Goal: Task Accomplishment & Management: Complete application form

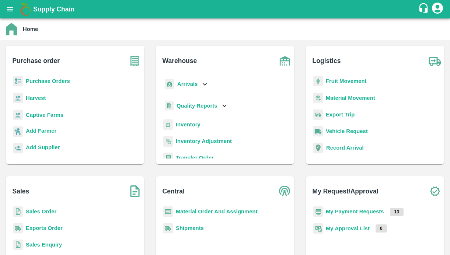
click at [7, 14] on button "open drawer" at bounding box center [9, 9] width 17 height 17
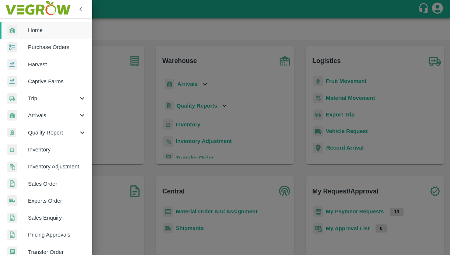
scroll to position [165, 0]
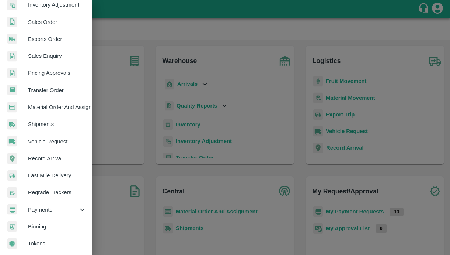
click at [46, 206] on span "Payments" at bounding box center [53, 210] width 50 height 8
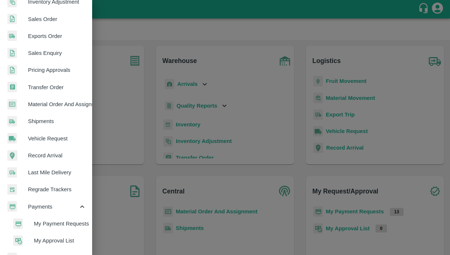
click at [41, 220] on span "My Payment Requests" at bounding box center [60, 224] width 52 height 8
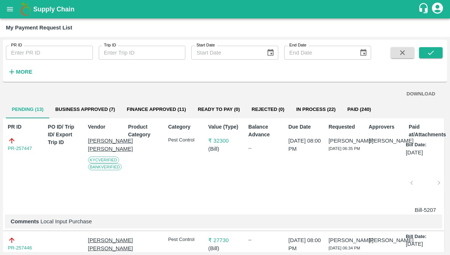
click at [87, 105] on button "Business Approved (7)" at bounding box center [84, 110] width 71 height 18
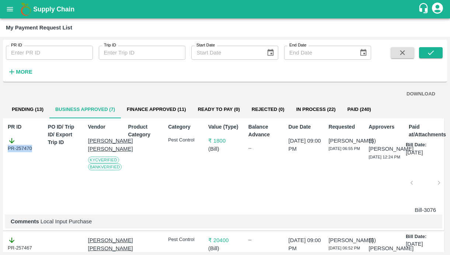
drag, startPoint x: 36, startPoint y: 149, endPoint x: -15, endPoint y: 149, distance: 50.8
click at [0, 149] on html "Supply Chain My Payment Request List PR ID PR ID Trip ID Trip ID Start Date Sta…" at bounding box center [225, 127] width 450 height 255
copy div "PR-257470"
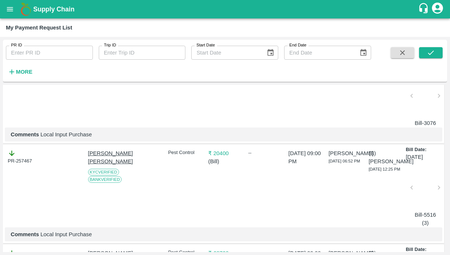
scroll to position [98, 0]
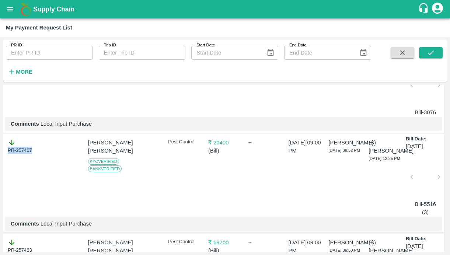
drag, startPoint x: 36, startPoint y: 147, endPoint x: -11, endPoint y: 147, distance: 47.5
click at [0, 147] on html "Supply Chain My Payment Request List PR ID PR ID Trip ID Trip ID Start Date Sta…" at bounding box center [225, 127] width 450 height 255
copy div "PR-257467"
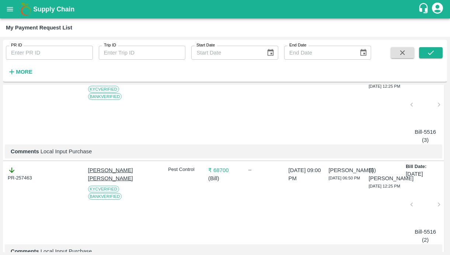
scroll to position [172, 0]
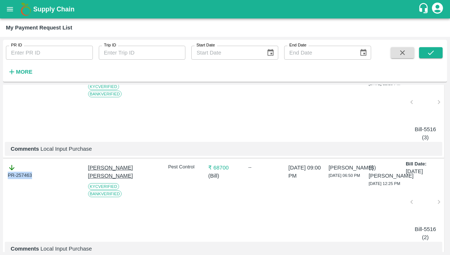
drag, startPoint x: 37, startPoint y: 174, endPoint x: 0, endPoint y: 174, distance: 36.5
click at [0, 174] on div "PR ID PR ID Trip ID Trip ID Start Date Start Date End Date End Date More DOWNLO…" at bounding box center [225, 146] width 450 height 218
copy div "PR-257463"
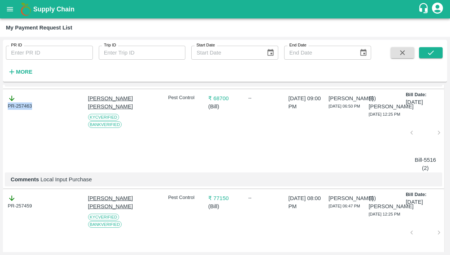
scroll to position [252, 0]
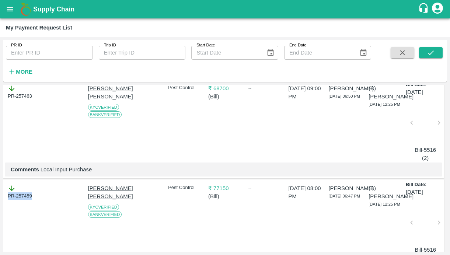
drag, startPoint x: 35, startPoint y: 194, endPoint x: -14, endPoint y: 194, distance: 48.6
click at [0, 194] on html "Supply Chain My Payment Request List PR ID PR ID Trip ID Trip ID Start Date Sta…" at bounding box center [225, 127] width 450 height 255
copy div "PR-257459"
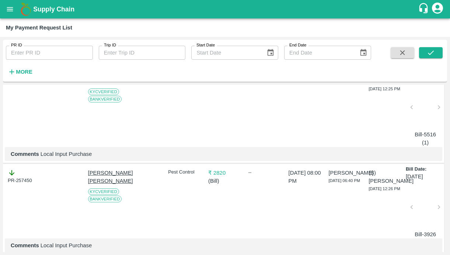
scroll to position [375, 0]
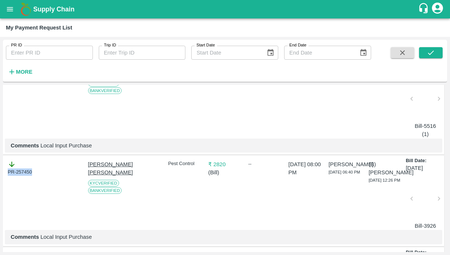
drag, startPoint x: 37, startPoint y: 175, endPoint x: -8, endPoint y: 175, distance: 44.6
click at [0, 175] on html "Supply Chain My Payment Request List PR ID PR ID Trip ID Trip ID Start Date Sta…" at bounding box center [225, 127] width 450 height 255
copy div "PR-257450"
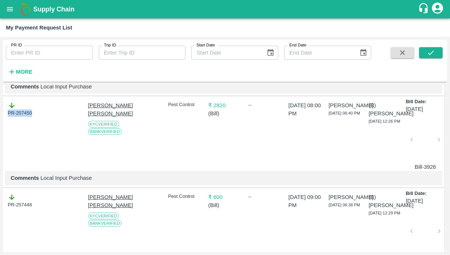
scroll to position [445, 0]
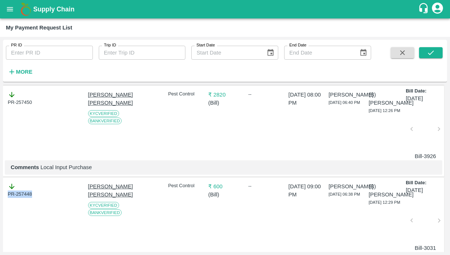
drag, startPoint x: 37, startPoint y: 195, endPoint x: -12, endPoint y: 194, distance: 49.0
click at [0, 194] on html "Supply Chain My Payment Request List PR ID PR ID Trip ID Trip ID Start Date Sta…" at bounding box center [225, 127] width 450 height 255
copy div "PR-257448"
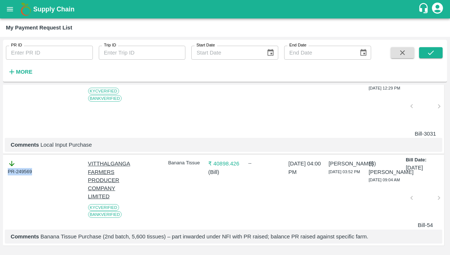
drag, startPoint x: 37, startPoint y: 168, endPoint x: -20, endPoint y: 168, distance: 56.7
click at [0, 168] on html "Supply Chain My Payment Request List PR ID PR ID Trip ID Trip ID Start Date Sta…" at bounding box center [225, 127] width 450 height 255
copy div "PR-249569"
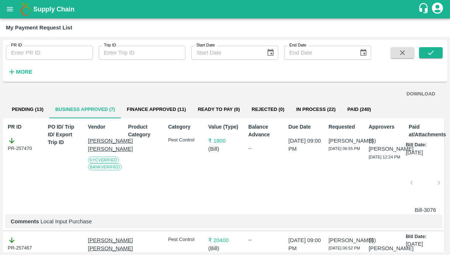
click at [28, 111] on button "Pending (13)" at bounding box center [27, 110] width 43 height 18
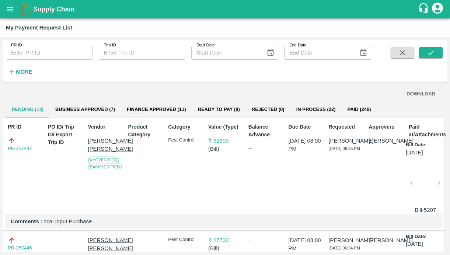
click at [30, 193] on div "PR ID PR-257447" at bounding box center [23, 167] width 36 height 94
click at [11, 14] on button "open drawer" at bounding box center [9, 9] width 17 height 17
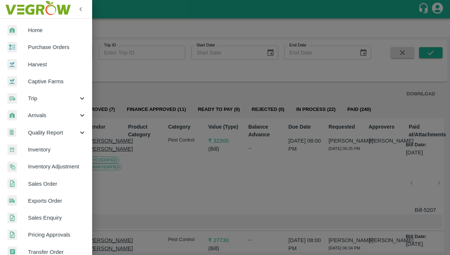
click at [39, 76] on link "Captive Farms" at bounding box center [46, 81] width 92 height 17
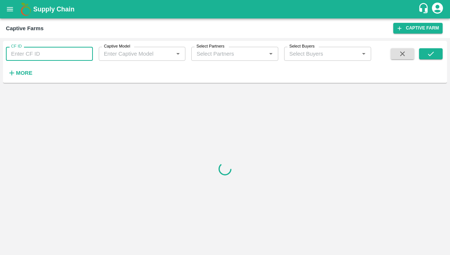
click at [34, 57] on input "CF ID" at bounding box center [49, 54] width 87 height 14
paste input "123"
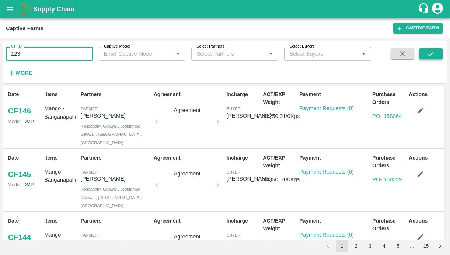
click at [429, 56] on icon "submit" at bounding box center [431, 54] width 8 height 8
click at [427, 48] on div "CF ID 123 CF ID Captive Model Captive Model   * Select Partners Select Partners…" at bounding box center [225, 62] width 444 height 36
click at [427, 52] on icon "submit" at bounding box center [431, 54] width 8 height 8
click at [433, 56] on icon "submit" at bounding box center [431, 54] width 8 height 8
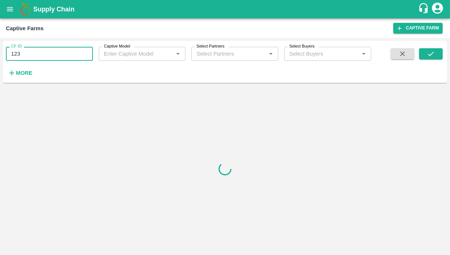
click at [27, 52] on input "123" at bounding box center [49, 54] width 87 height 14
type input "123"
click at [427, 51] on icon "submit" at bounding box center [431, 54] width 8 height 8
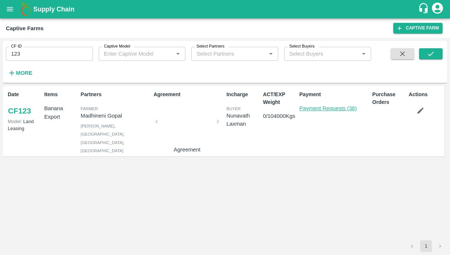
click at [324, 109] on link "Payment Requests (36)" at bounding box center [327, 108] width 57 height 6
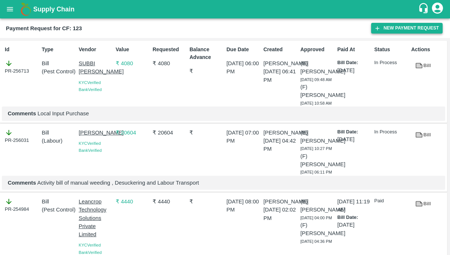
click at [383, 32] on button "New Payment Request" at bounding box center [406, 28] width 71 height 11
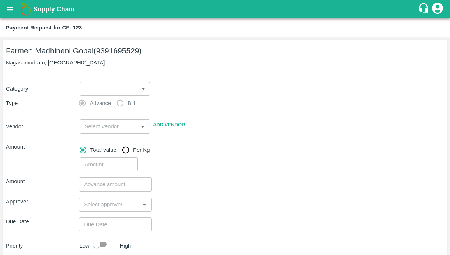
click at [124, 88] on body "Supply Chain Payment Request for CF: 123 Farmer: Madhineni Gopal (9391695529) N…" at bounding box center [225, 127] width 450 height 255
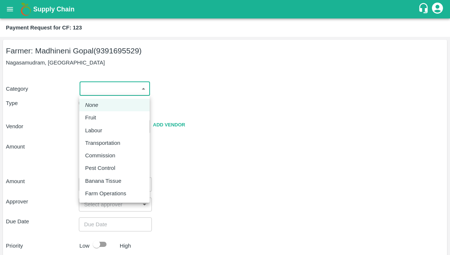
click at [101, 125] on li "Labour" at bounding box center [114, 130] width 70 height 13
type input "2"
radio input "false"
radio input "true"
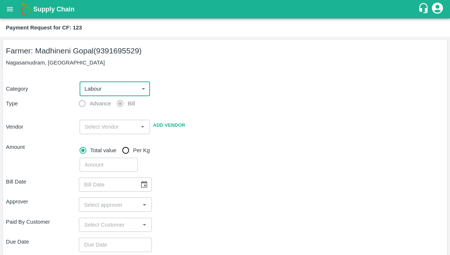
click at [97, 127] on input "input" at bounding box center [109, 127] width 54 height 10
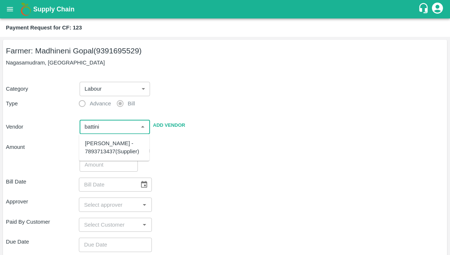
click at [92, 145] on div "Battini Gangireddy - 7893713437(Supplier)" at bounding box center [114, 147] width 59 height 17
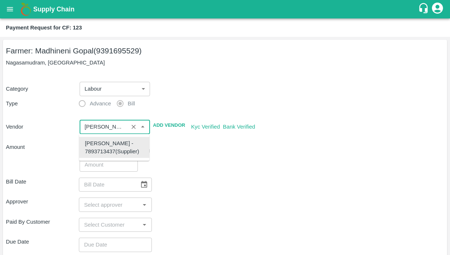
type input "Battini Gangireddy - 7893713437(Supplier)"
click at [225, 176] on div "Bill Date ​ Approver ​ Paid By Customer ​ Due Date ​ Priority Low High comments…" at bounding box center [225, 257] width 438 height 171
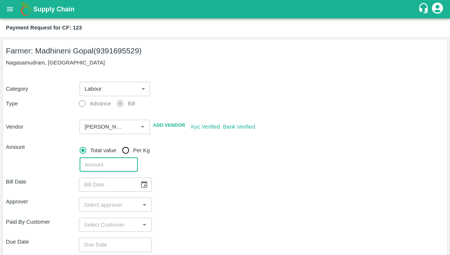
click at [98, 164] on input "number" at bounding box center [109, 165] width 58 height 14
type input "2525"
click at [194, 182] on div "Bill Date ​" at bounding box center [225, 185] width 438 height 14
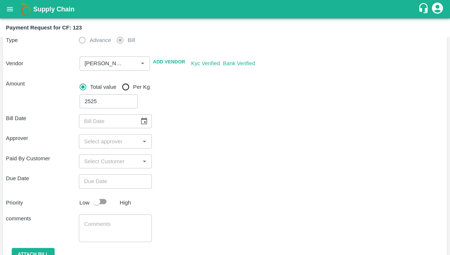
scroll to position [73, 0]
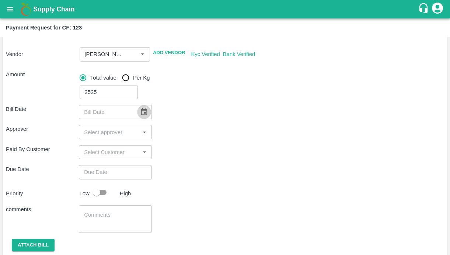
click at [147, 114] on icon "Choose date" at bounding box center [144, 112] width 8 height 8
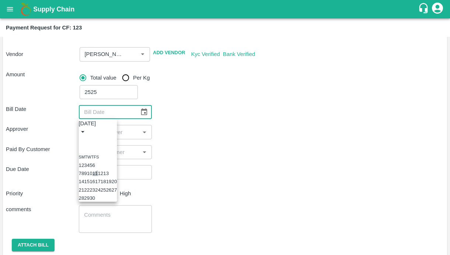
click at [98, 174] on button "11" at bounding box center [95, 174] width 6 height 6
type input "11/09/2025"
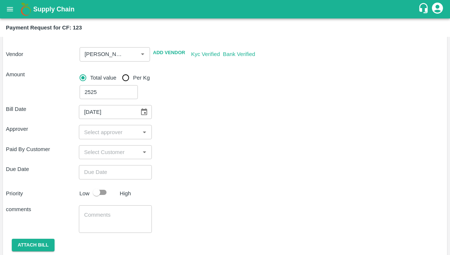
click at [112, 129] on input "input" at bounding box center [109, 132] width 56 height 10
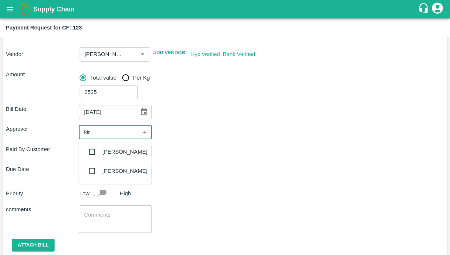
type input "kira"
click at [92, 151] on input "checkbox" at bounding box center [92, 151] width 15 height 15
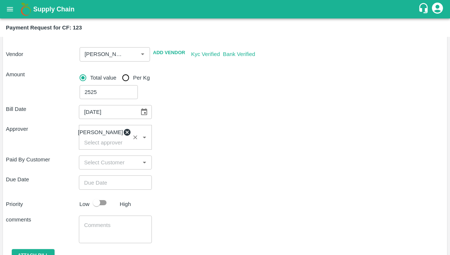
click at [184, 189] on div "Due Date ​" at bounding box center [225, 182] width 438 height 14
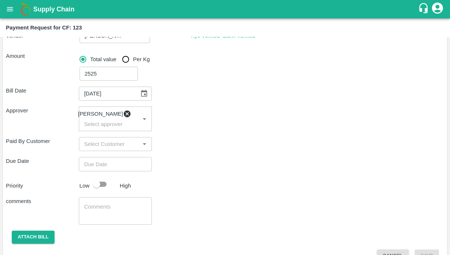
scroll to position [110, 0]
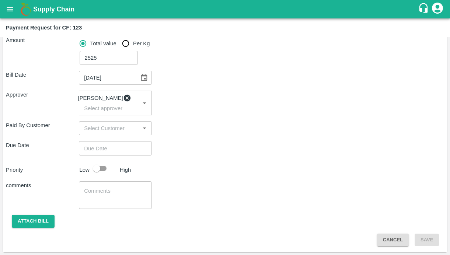
type input "DD/MM/YYYY hh:mm aa"
click at [112, 146] on input "DD/MM/YYYY hh:mm aa" at bounding box center [113, 148] width 68 height 14
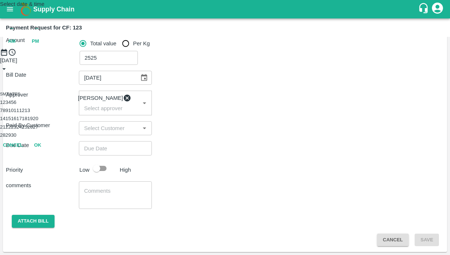
click at [19, 113] on button "11" at bounding box center [17, 111] width 6 height 6
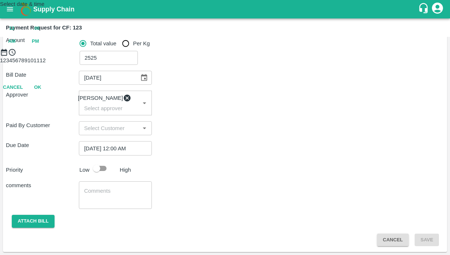
click at [39, 46] on span "PM" at bounding box center [35, 41] width 7 height 8
type input "11/09/2025 09:00 PM"
click at [193, 56] on div at bounding box center [225, 56] width 450 height 0
click at [49, 126] on button "OK" at bounding box center [38, 119] width 24 height 13
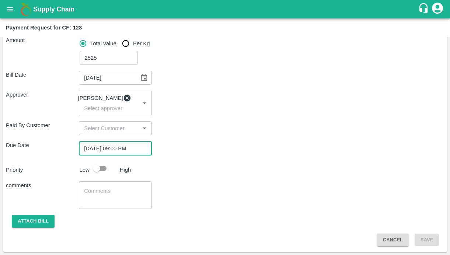
click at [102, 171] on input "checkbox" at bounding box center [97, 168] width 42 height 14
checkbox input "true"
click at [99, 182] on div "x ​" at bounding box center [115, 195] width 73 height 28
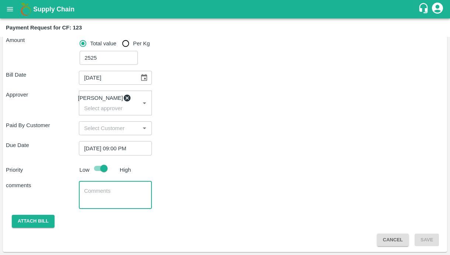
paste textarea "Desuckering, plot cleaning after weeding and spraying"
drag, startPoint x: 106, startPoint y: 200, endPoint x: 139, endPoint y: 196, distance: 33.4
click at [139, 196] on textarea "Desuckering, plot cleaning after weeding and spraying" at bounding box center [115, 194] width 63 height 15
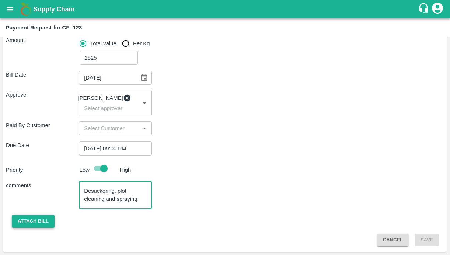
type textarea "Desuckering, plot cleaning and spraying"
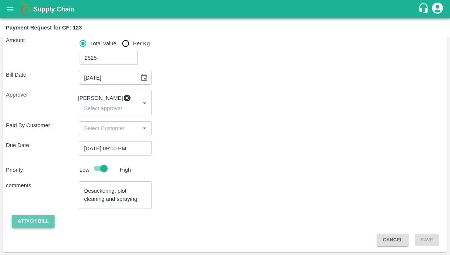
click at [43, 220] on button "Attach bill" at bounding box center [33, 221] width 43 height 13
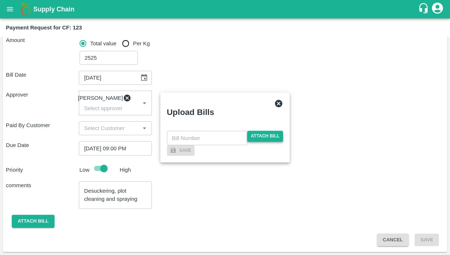
click at [256, 131] on span "Attach bill" at bounding box center [265, 136] width 36 height 11
click at [0, 0] on input "Attach bill" at bounding box center [0, 0] width 0 height 0
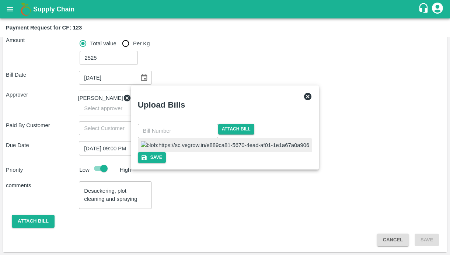
click at [190, 124] on input "text" at bounding box center [178, 131] width 80 height 14
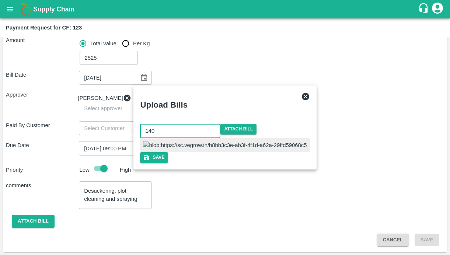
type input "140"
click at [262, 148] on div at bounding box center [225, 145] width 171 height 14
click at [168, 163] on button "Save" at bounding box center [154, 157] width 28 height 11
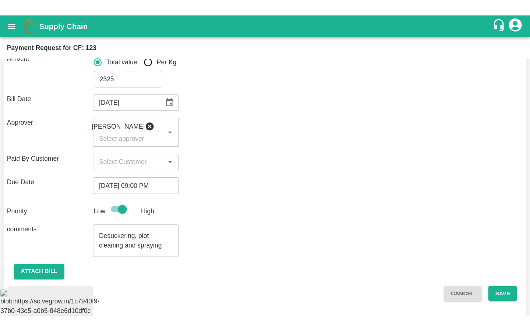
scroll to position [159, 0]
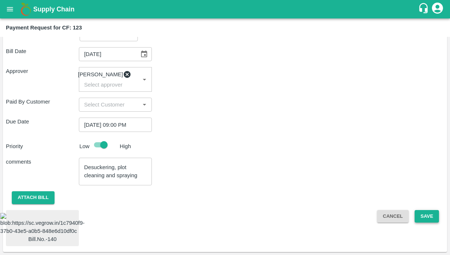
click at [420, 210] on button "Save" at bounding box center [426, 216] width 24 height 13
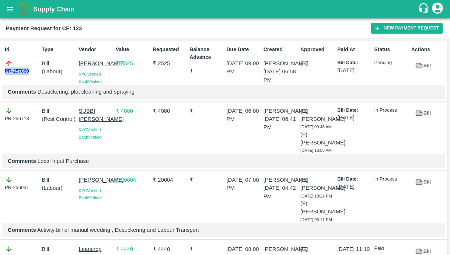
drag, startPoint x: 33, startPoint y: 70, endPoint x: -1, endPoint y: 70, distance: 33.9
click at [0, 70] on html "Supply Chain Payment Request for CF: 123 New Payment Request Id PR-257860 Type …" at bounding box center [225, 127] width 450 height 255
copy link "PR-257860"
